Goal: Task Accomplishment & Management: Manage account settings

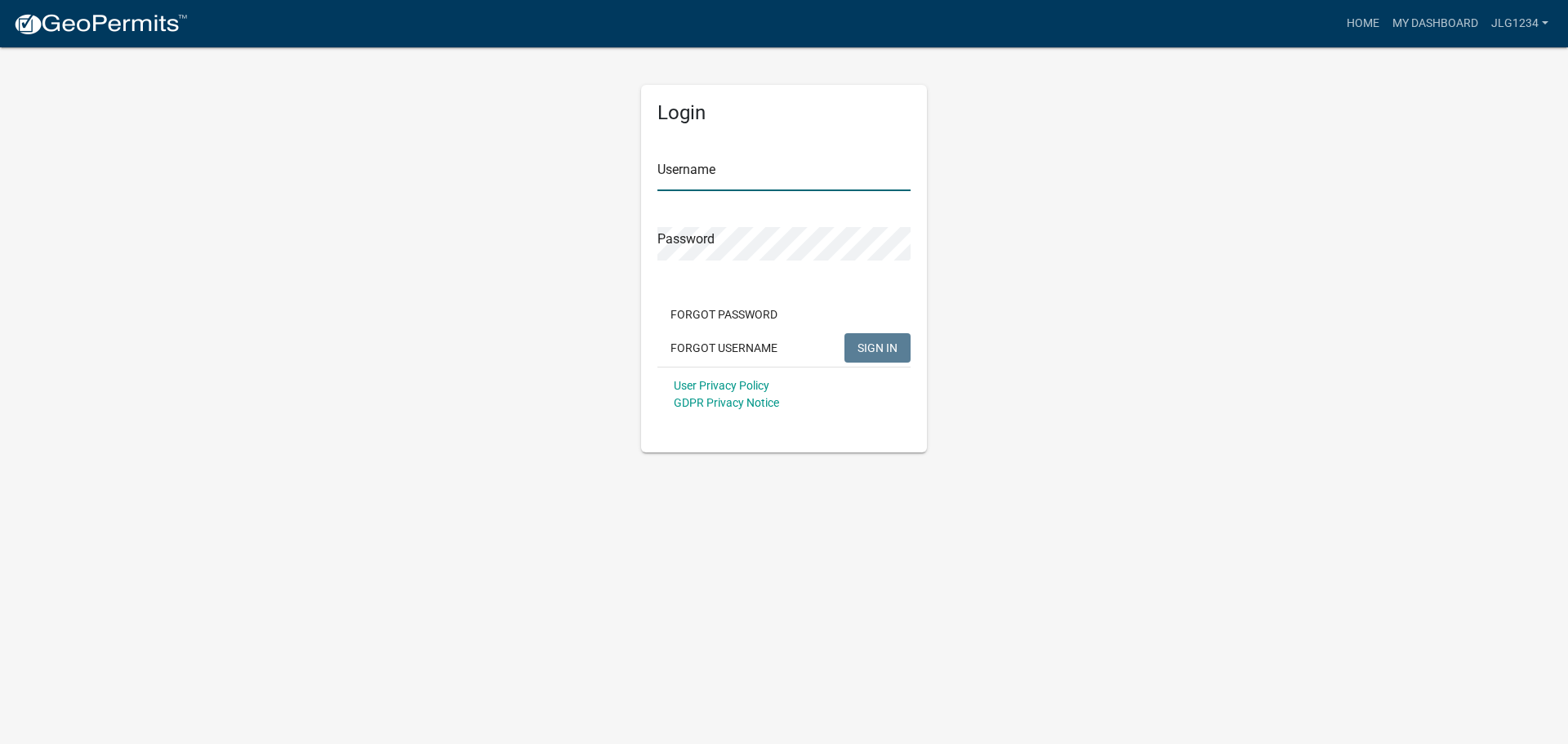
click at [673, 171] on input "Username" at bounding box center [784, 174] width 253 height 33
type input "jlg1234"
click at [845, 333] on button "SIGN IN" at bounding box center [877, 347] width 66 height 29
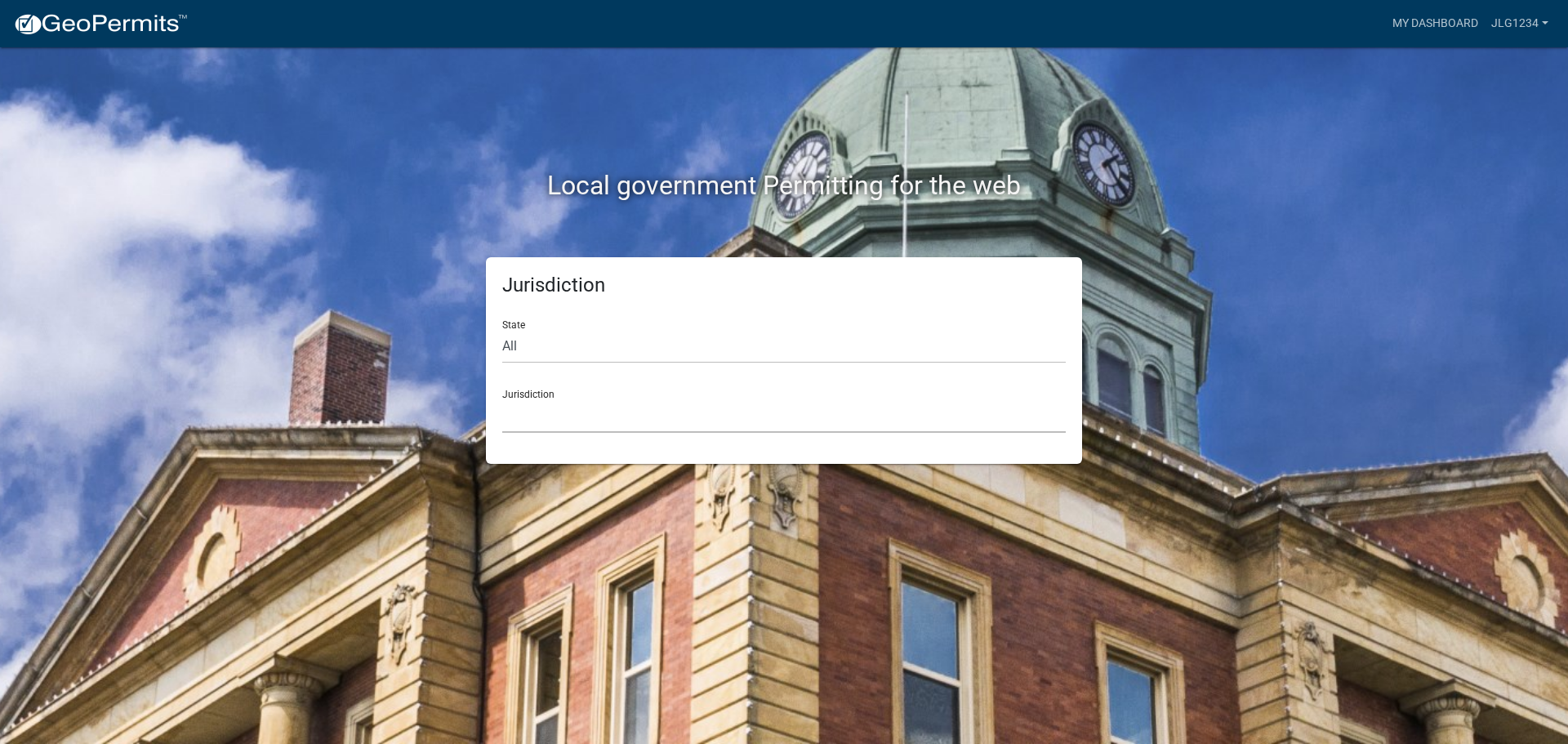
click at [534, 430] on select "[GEOGRAPHIC_DATA], [US_STATE] [GEOGRAPHIC_DATA], [US_STATE][PERSON_NAME][GEOGRA…" at bounding box center [784, 416] width 563 height 33
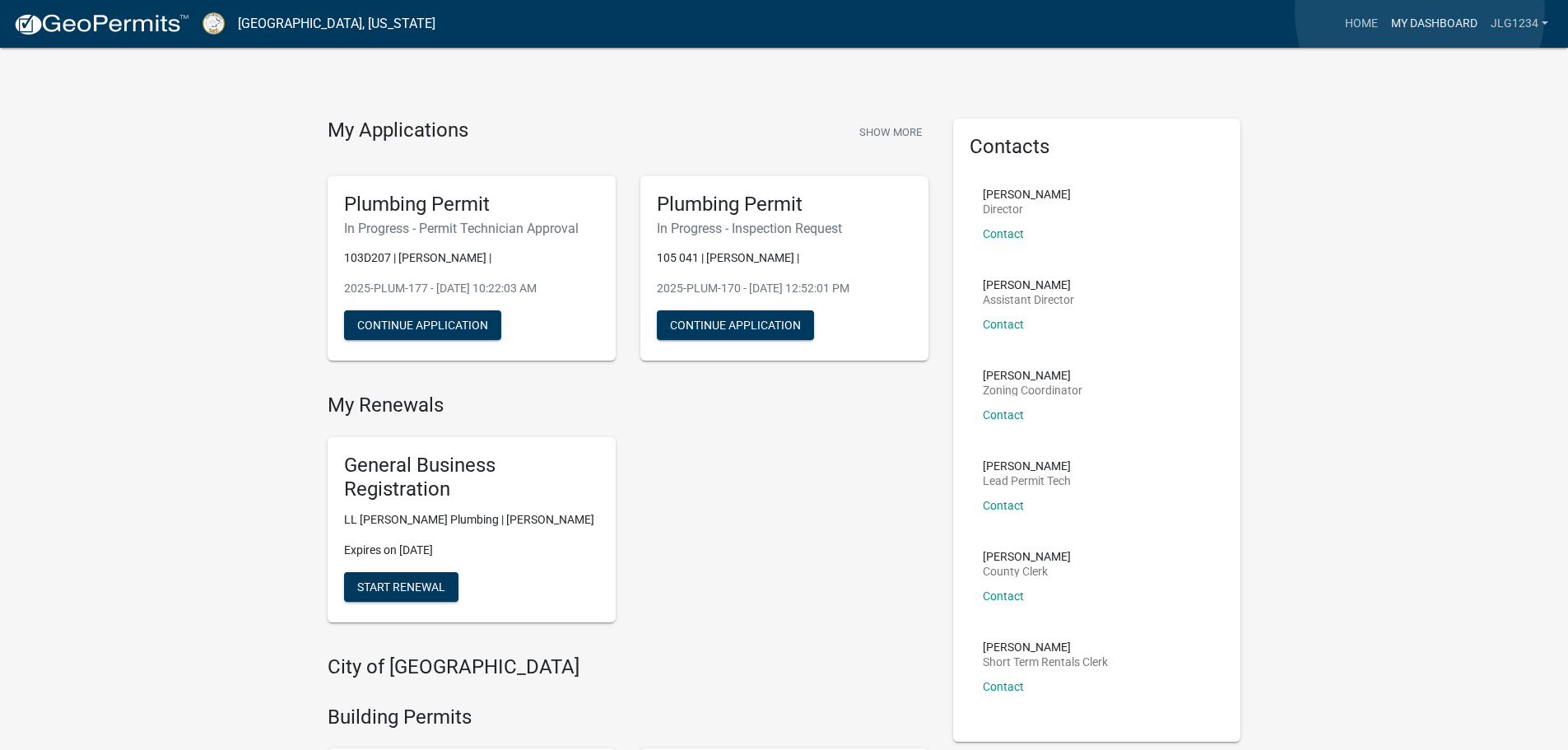
click at [1421, 13] on link "My Dashboard" at bounding box center [1434, 23] width 100 height 31
